Goal: Navigation & Orientation: Find specific page/section

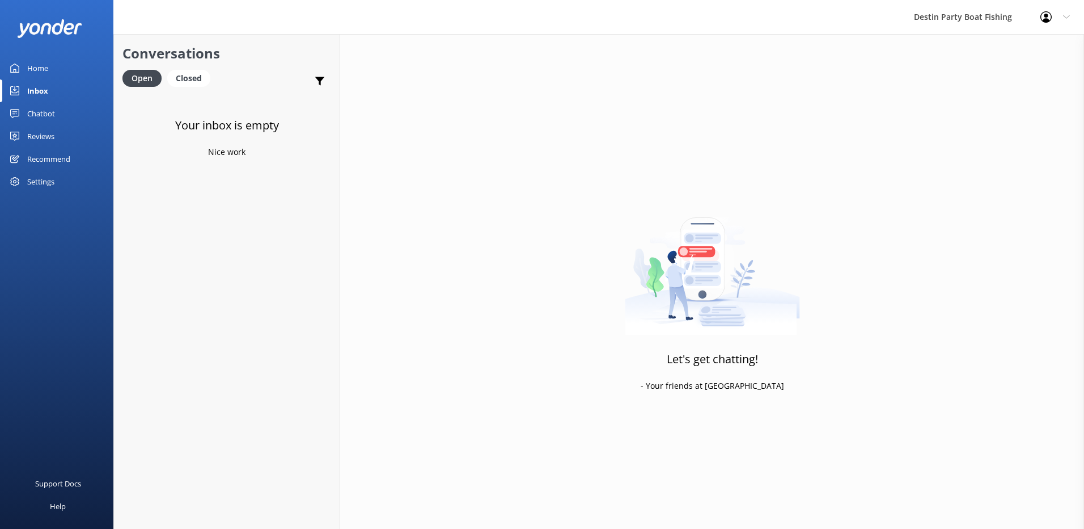
click at [388, 358] on div "Let's get chatting! - Your friends at [GEOGRAPHIC_DATA]" at bounding box center [712, 298] width 744 height 529
click at [36, 130] on div "Reviews" at bounding box center [40, 136] width 27 height 23
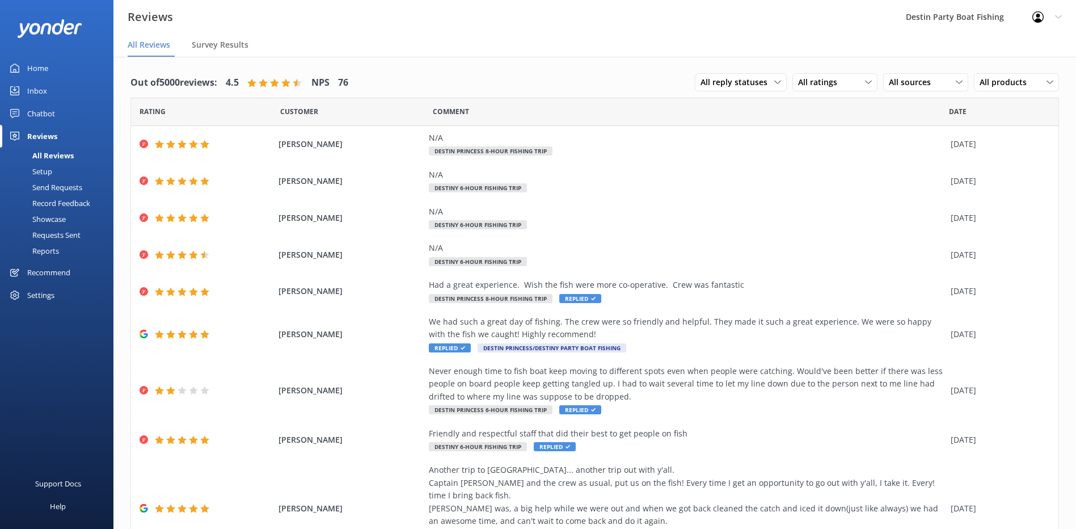
click at [23, 90] on link "Inbox" at bounding box center [56, 90] width 113 height 23
